Goal: Navigation & Orientation: Find specific page/section

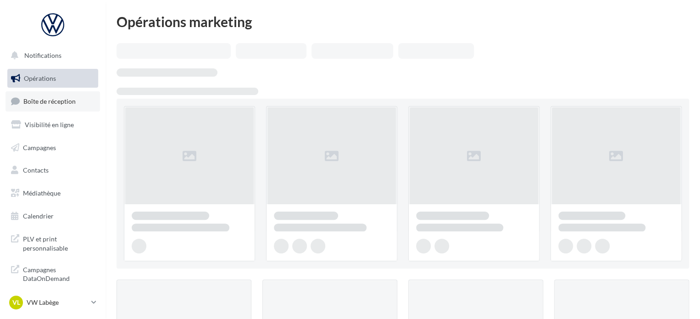
drag, startPoint x: 0, startPoint y: 0, endPoint x: 50, endPoint y: 103, distance: 114.5
click at [50, 103] on span "Boîte de réception" at bounding box center [49, 101] width 52 height 8
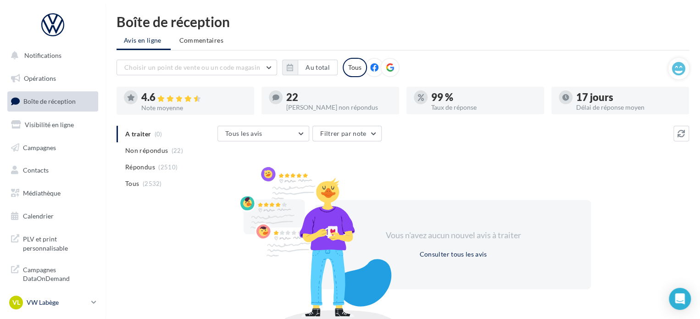
click at [43, 296] on div "VL VW Labège vw-kear-31670" at bounding box center [48, 302] width 78 height 14
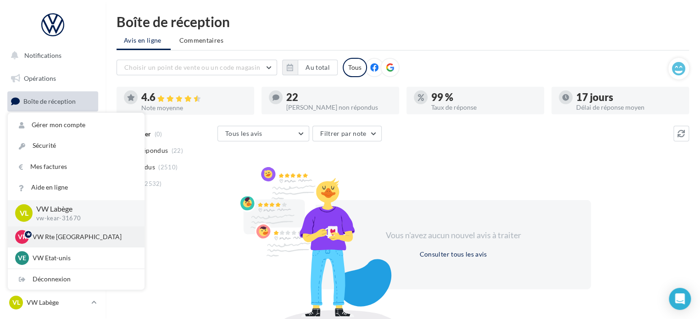
click at [58, 241] on div "VR VW Rte Espagne vw-kear-31100" at bounding box center [76, 237] width 122 height 14
